Goal: Information Seeking & Learning: Check status

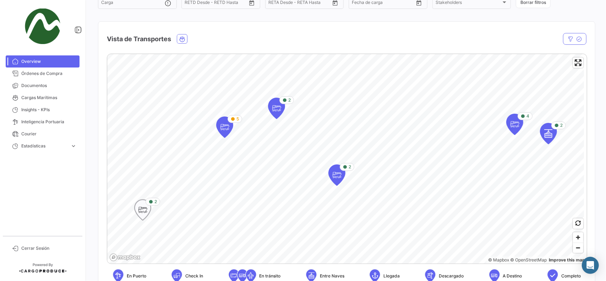
scroll to position [71, 0]
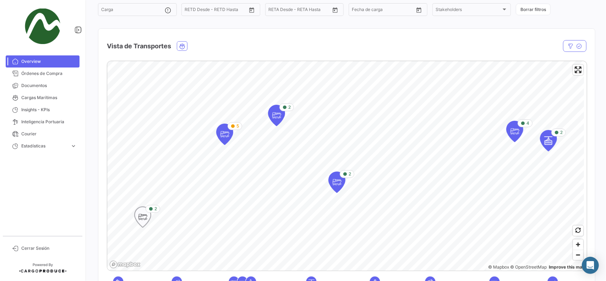
click at [147, 217] on icon "Map marker" at bounding box center [143, 216] width 10 height 15
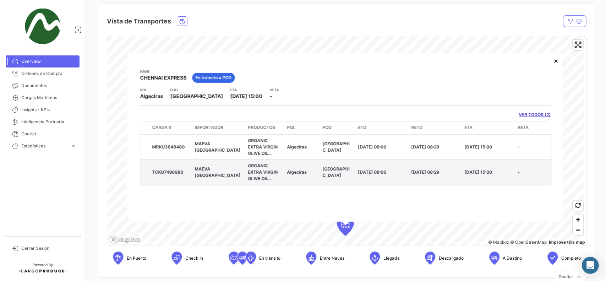
scroll to position [106, 0]
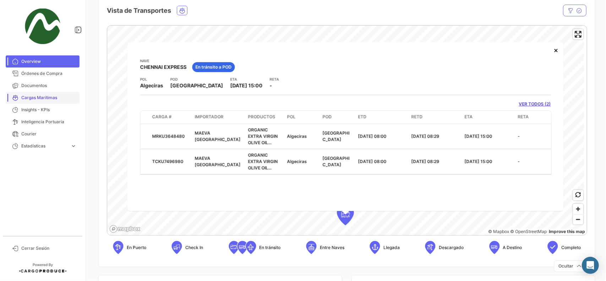
click at [45, 98] on span "Cargas Marítimas" at bounding box center [48, 97] width 55 height 6
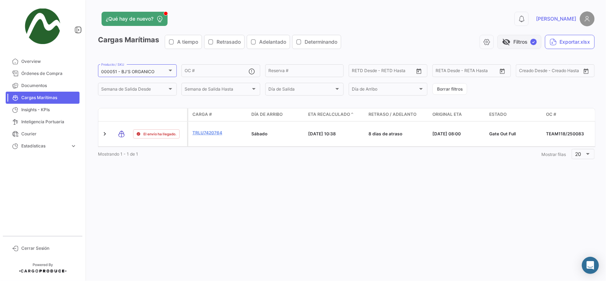
click at [506, 44] on span "visibility_off" at bounding box center [506, 42] width 9 height 9
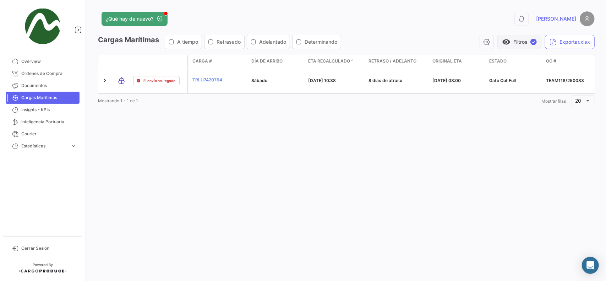
click at [506, 44] on span "visibility" at bounding box center [506, 42] width 9 height 9
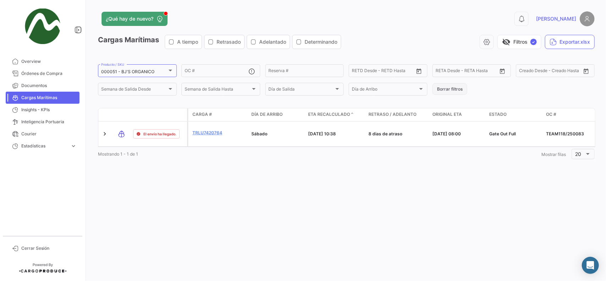
click at [463, 86] on button "Borrar filtros" at bounding box center [449, 89] width 35 height 12
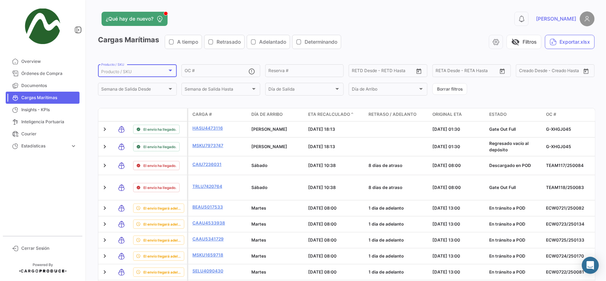
click at [158, 72] on div "Producto / SKU" at bounding box center [134, 71] width 66 height 5
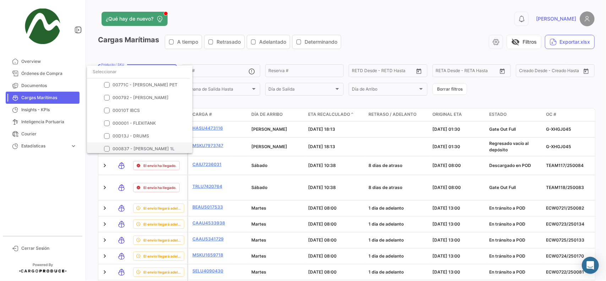
scroll to position [35, 0]
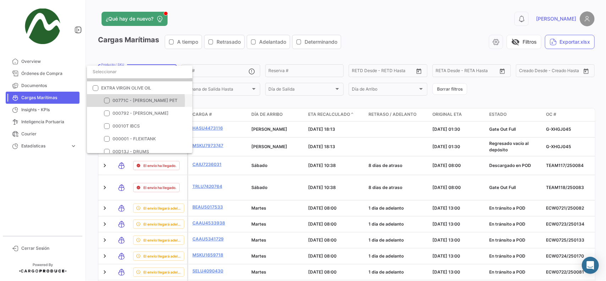
click at [107, 101] on mat-pseudo-checkbox at bounding box center [107, 101] width 6 height 6
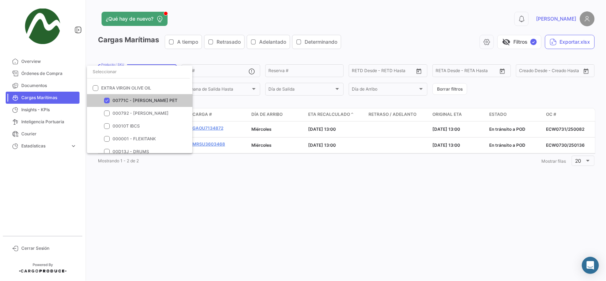
click at [345, 206] on div at bounding box center [303, 140] width 606 height 281
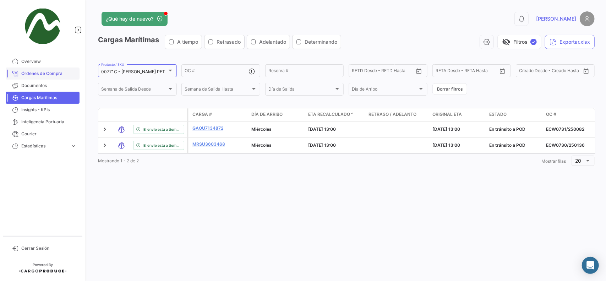
click at [39, 73] on span "Órdenes de Compra" at bounding box center [48, 73] width 55 height 6
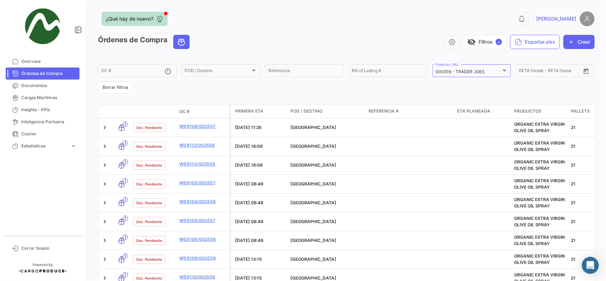
click at [129, 15] on span "¿Qué hay de nuevo?" at bounding box center [130, 18] width 48 height 7
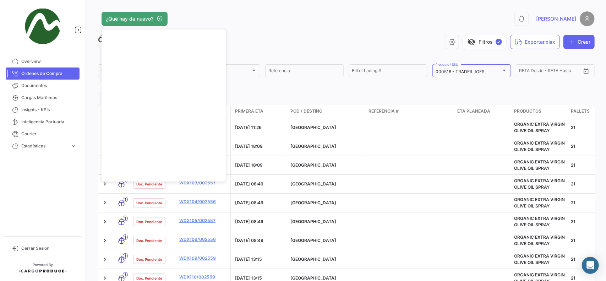
click at [284, 92] on form "OC # POD / Destino POD / Destino Referencia Bill of Lading # 000516 - TRADER JO…" at bounding box center [346, 78] width 497 height 30
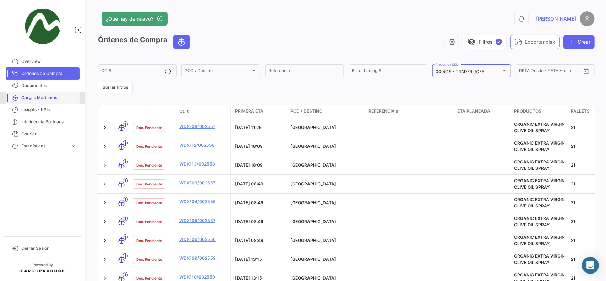
click at [35, 100] on span "Cargas Marítimas" at bounding box center [48, 97] width 55 height 6
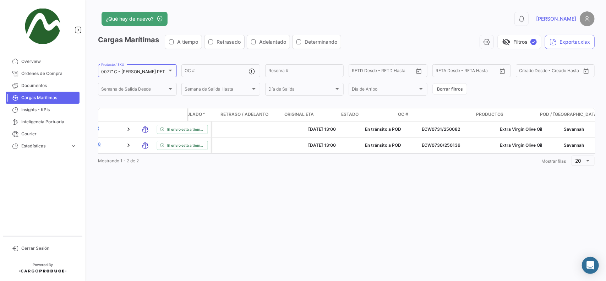
scroll to position [0, 163]
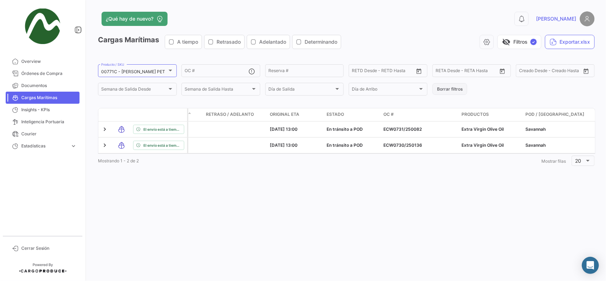
click at [446, 92] on button "Borrar filtros" at bounding box center [449, 89] width 35 height 12
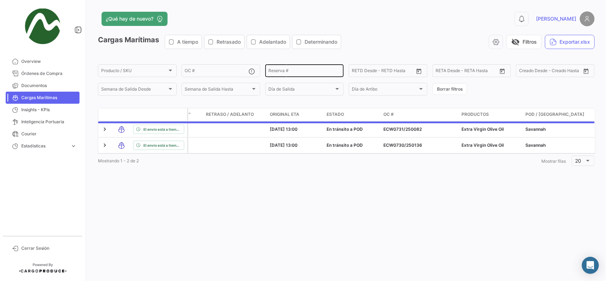
click at [283, 74] on input "Reserva #" at bounding box center [304, 71] width 72 height 5
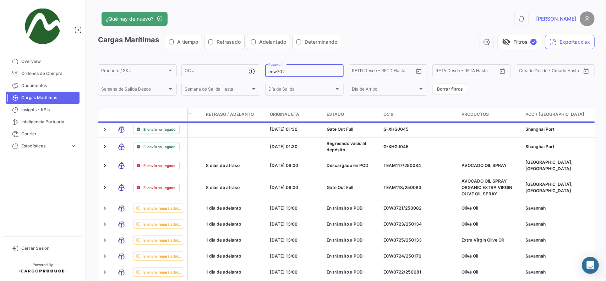
scroll to position [0, 0]
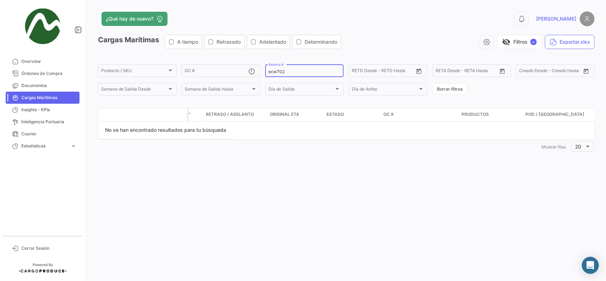
click at [276, 71] on input "ecw702" at bounding box center [304, 71] width 72 height 5
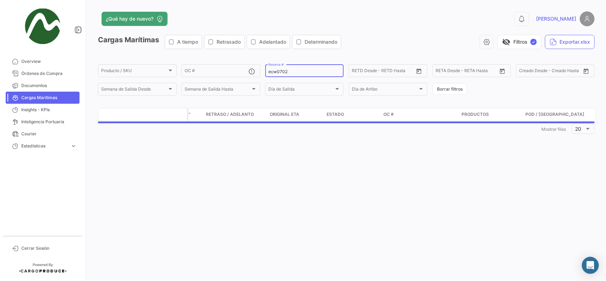
type input "ecw0702"
click at [276, 156] on div "¿Qué hay de nuevo? 0 [PERSON_NAME] Marítimas A tiempo Retrasado Adelantado Dete…" at bounding box center [346, 140] width 519 height 281
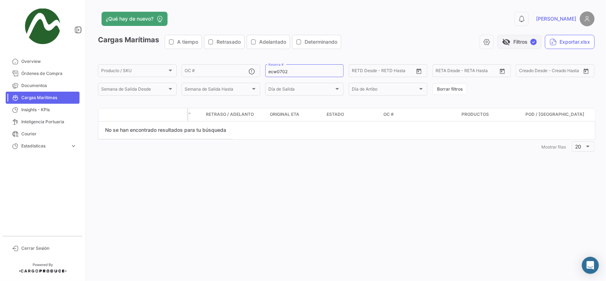
click at [532, 43] on span "✓" at bounding box center [533, 42] width 6 height 6
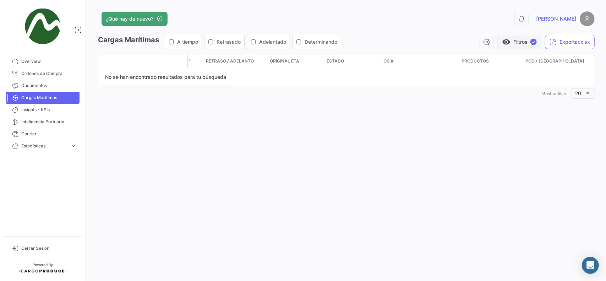
click at [532, 43] on span "✓" at bounding box center [533, 42] width 6 height 6
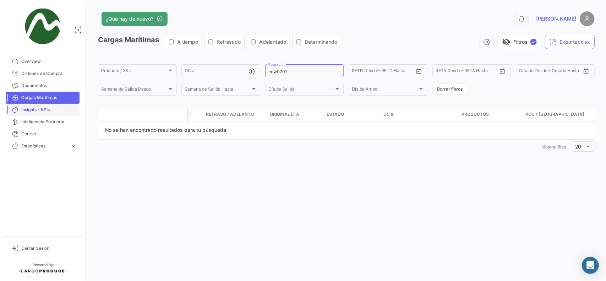
click at [51, 106] on link "Insights - KPIs" at bounding box center [43, 110] width 74 height 12
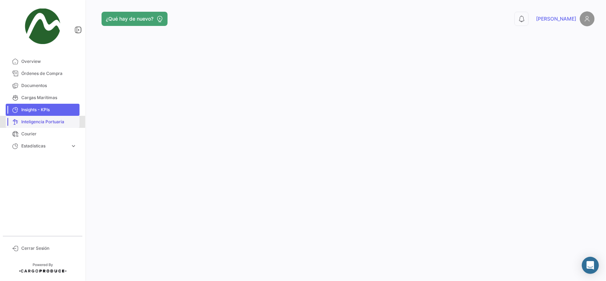
click at [53, 122] on span "Inteligencia Portuaria" at bounding box center [48, 122] width 55 height 6
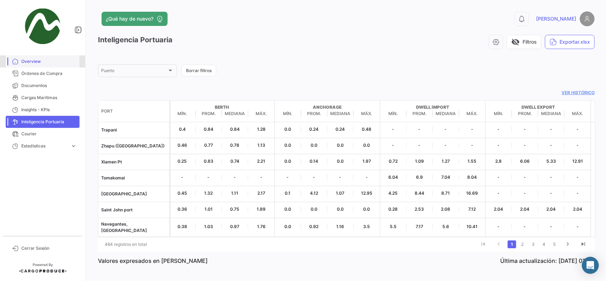
click at [40, 57] on link "Overview" at bounding box center [43, 61] width 74 height 12
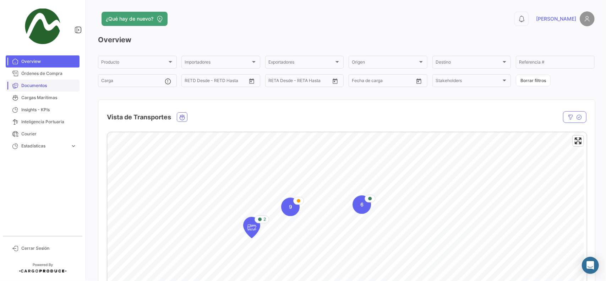
click at [37, 90] on link "Documentos" at bounding box center [43, 85] width 74 height 12
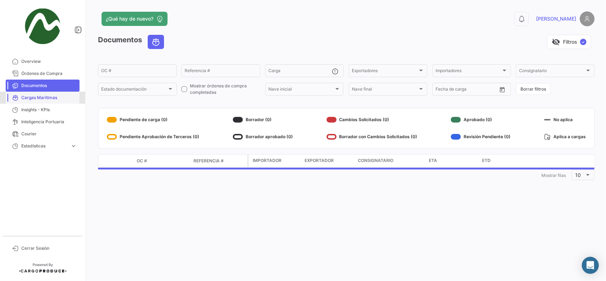
click at [27, 97] on span "Cargas Marítimas" at bounding box center [48, 97] width 55 height 6
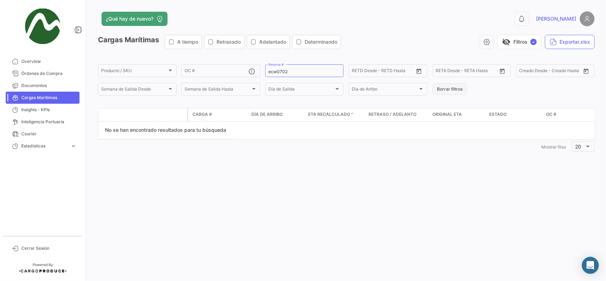
click at [439, 89] on button "Borrar filtros" at bounding box center [449, 89] width 35 height 12
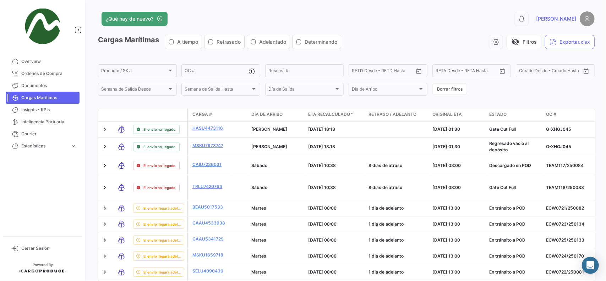
click at [441, 115] on span "Original ETA" at bounding box center [446, 114] width 29 height 6
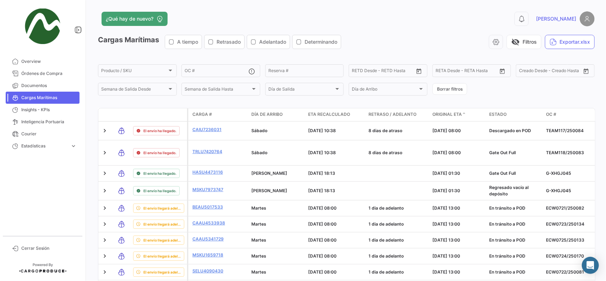
click at [441, 115] on span "Original ETA" at bounding box center [446, 114] width 29 height 6
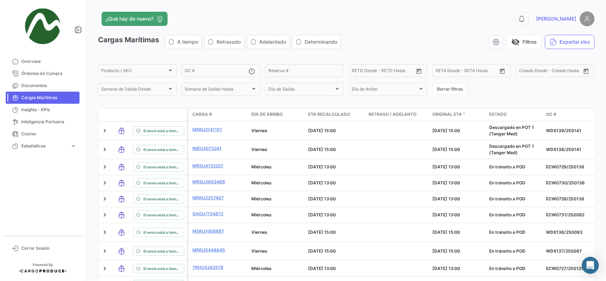
click at [441, 115] on span "Original ETA" at bounding box center [446, 114] width 29 height 6
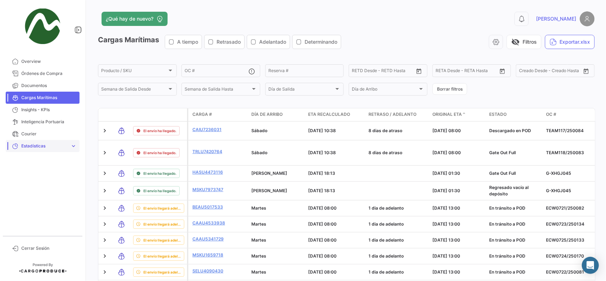
click at [76, 148] on span "expand_more" at bounding box center [73, 146] width 6 height 6
click at [77, 148] on link "Estadísticas expand_more" at bounding box center [43, 146] width 74 height 12
click at [582, 19] on img at bounding box center [587, 18] width 15 height 15
